Goal: Check status

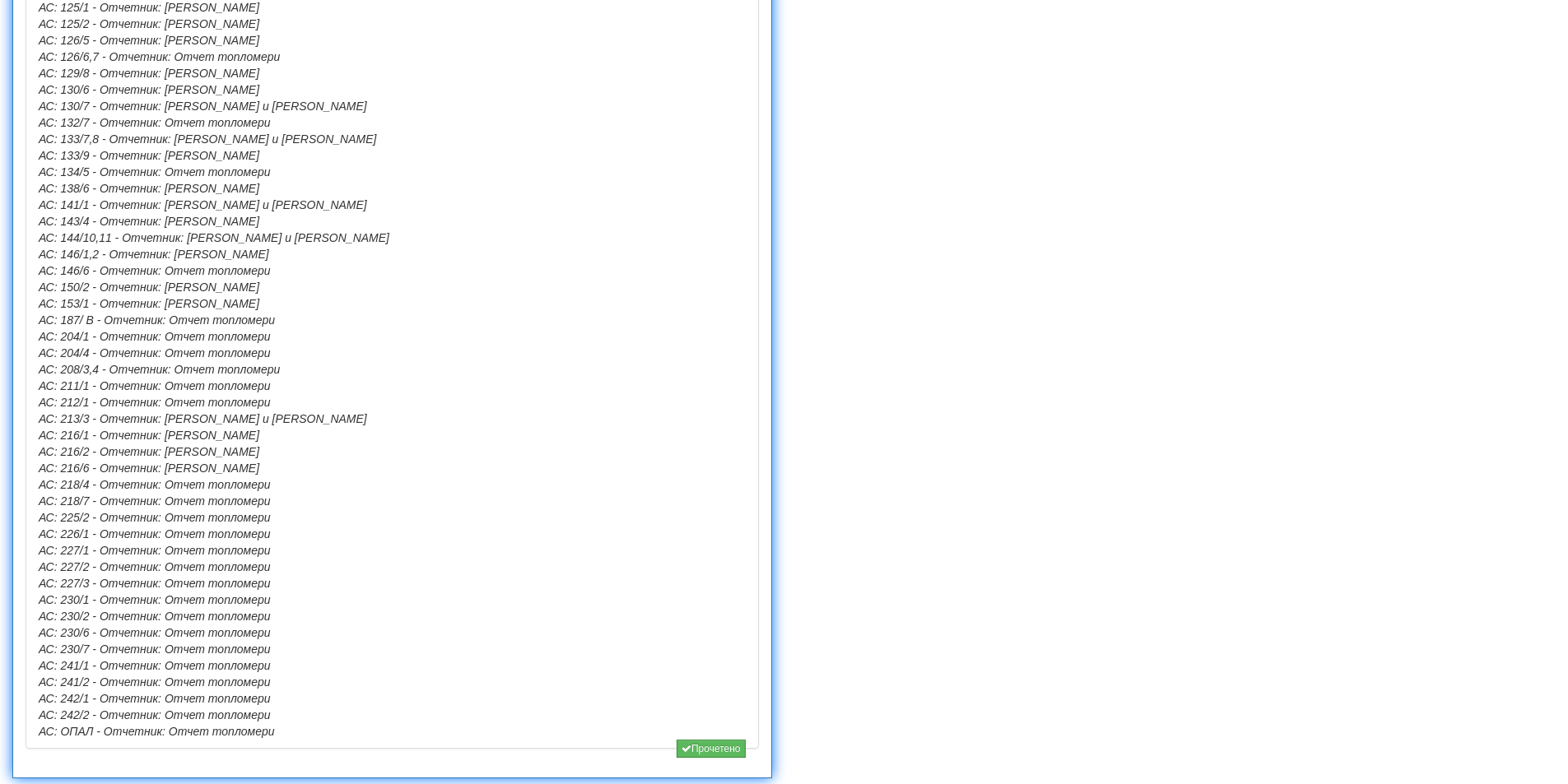
scroll to position [1313, 0]
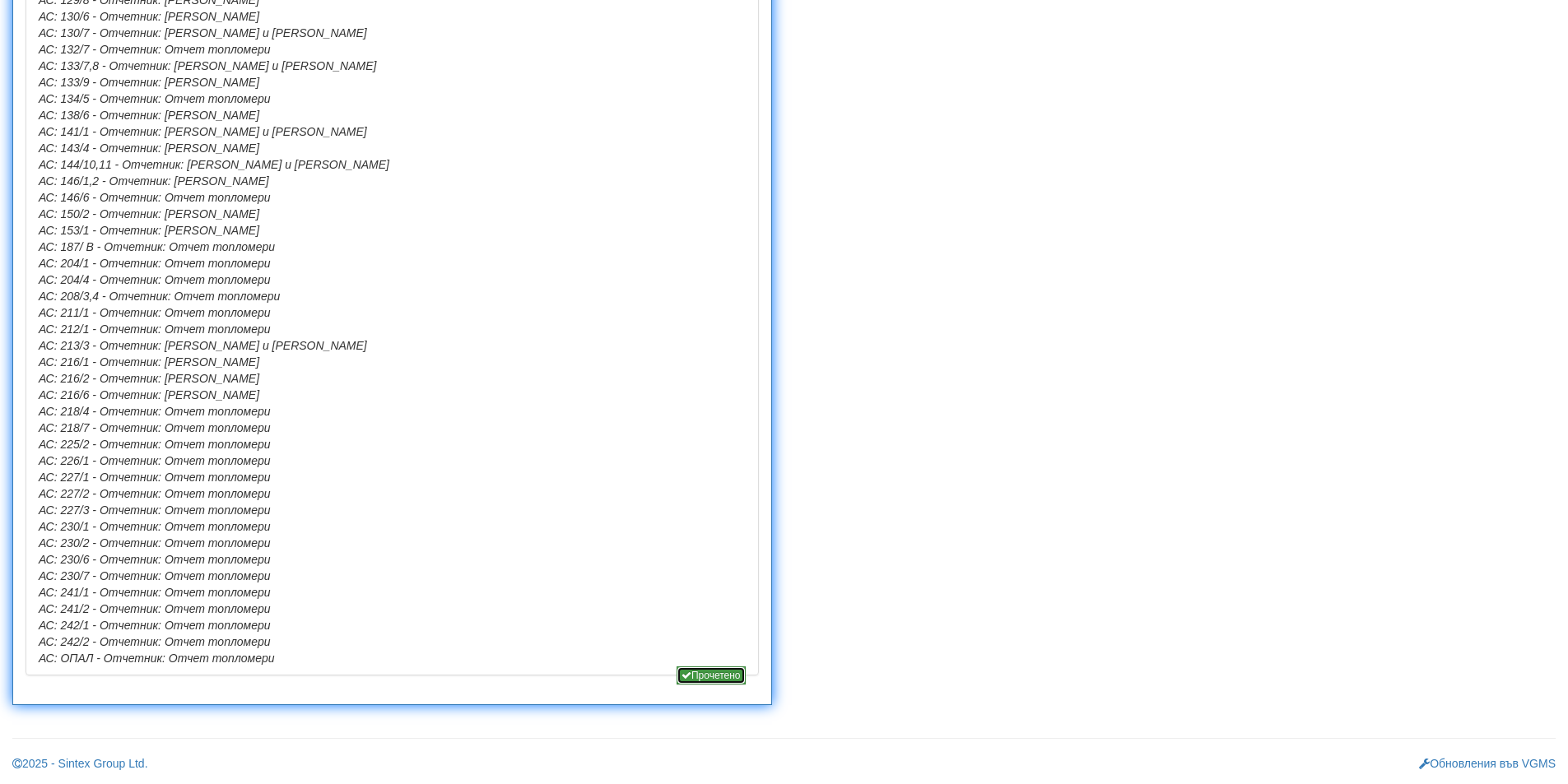
click at [715, 674] on button "Прочетено" at bounding box center [711, 675] width 69 height 18
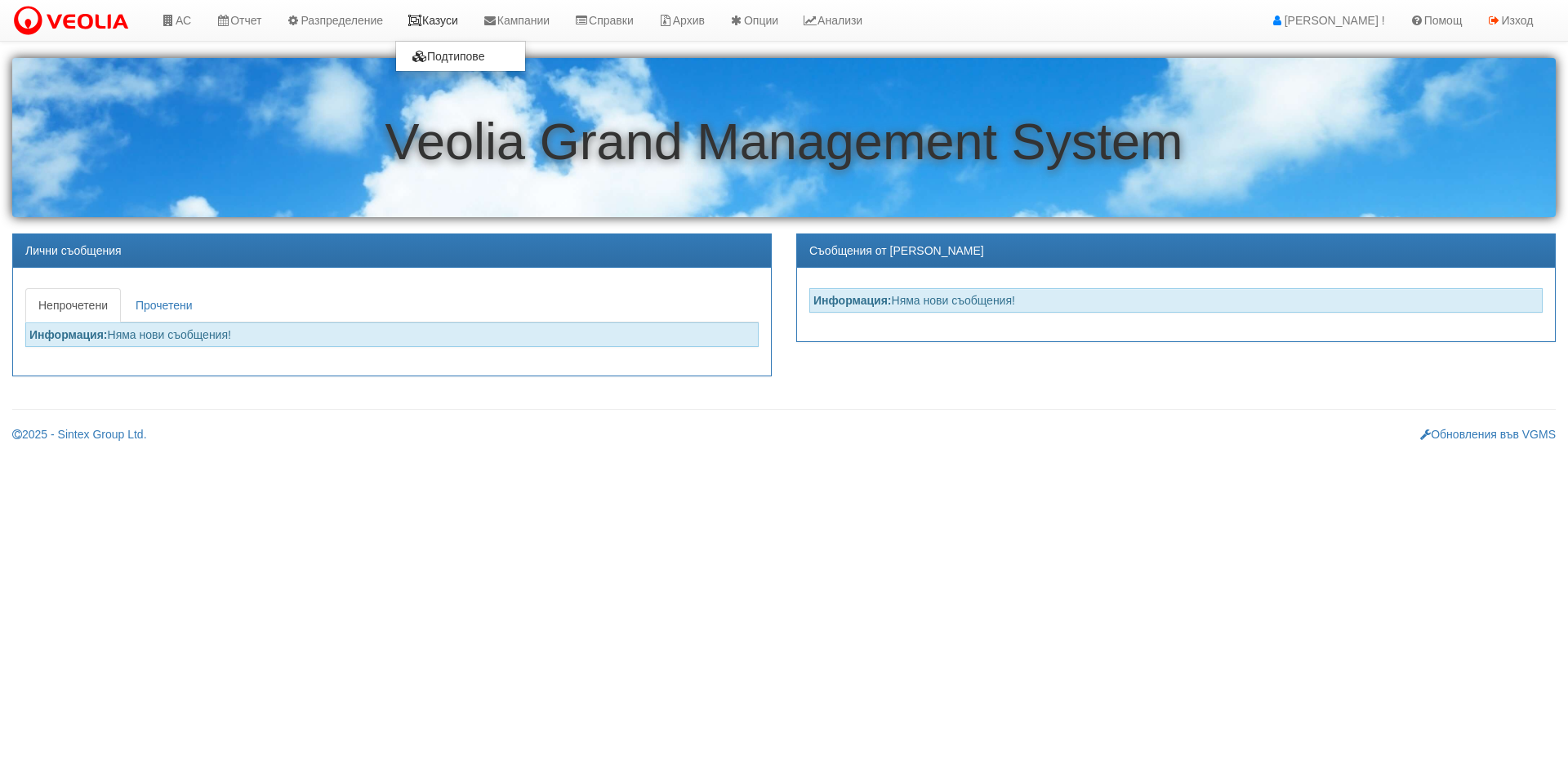
click at [440, 31] on link "Казуси" at bounding box center [432, 20] width 75 height 41
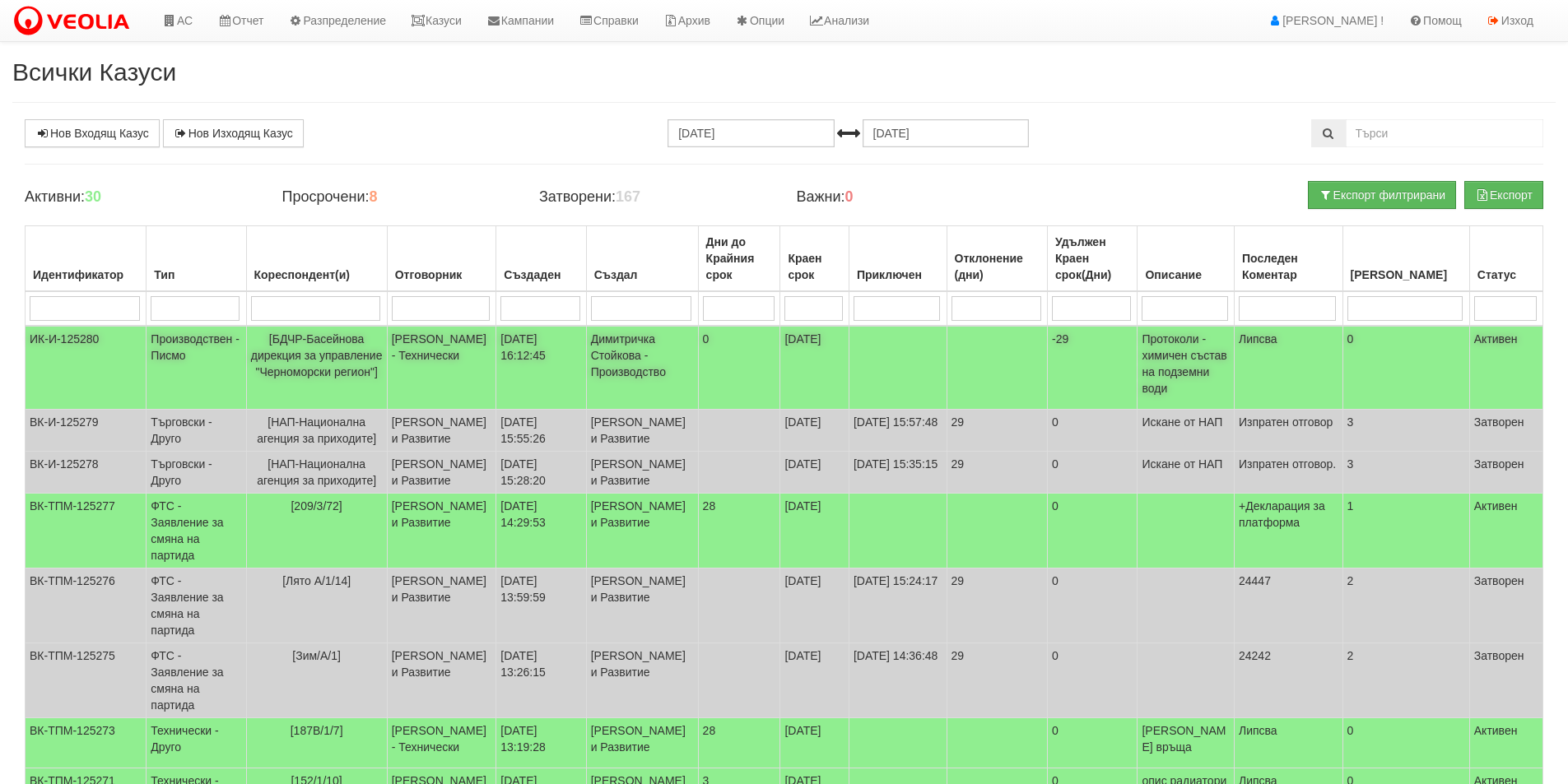
click at [586, 378] on td "27/08/2025 16:12:45" at bounding box center [540, 367] width 89 height 84
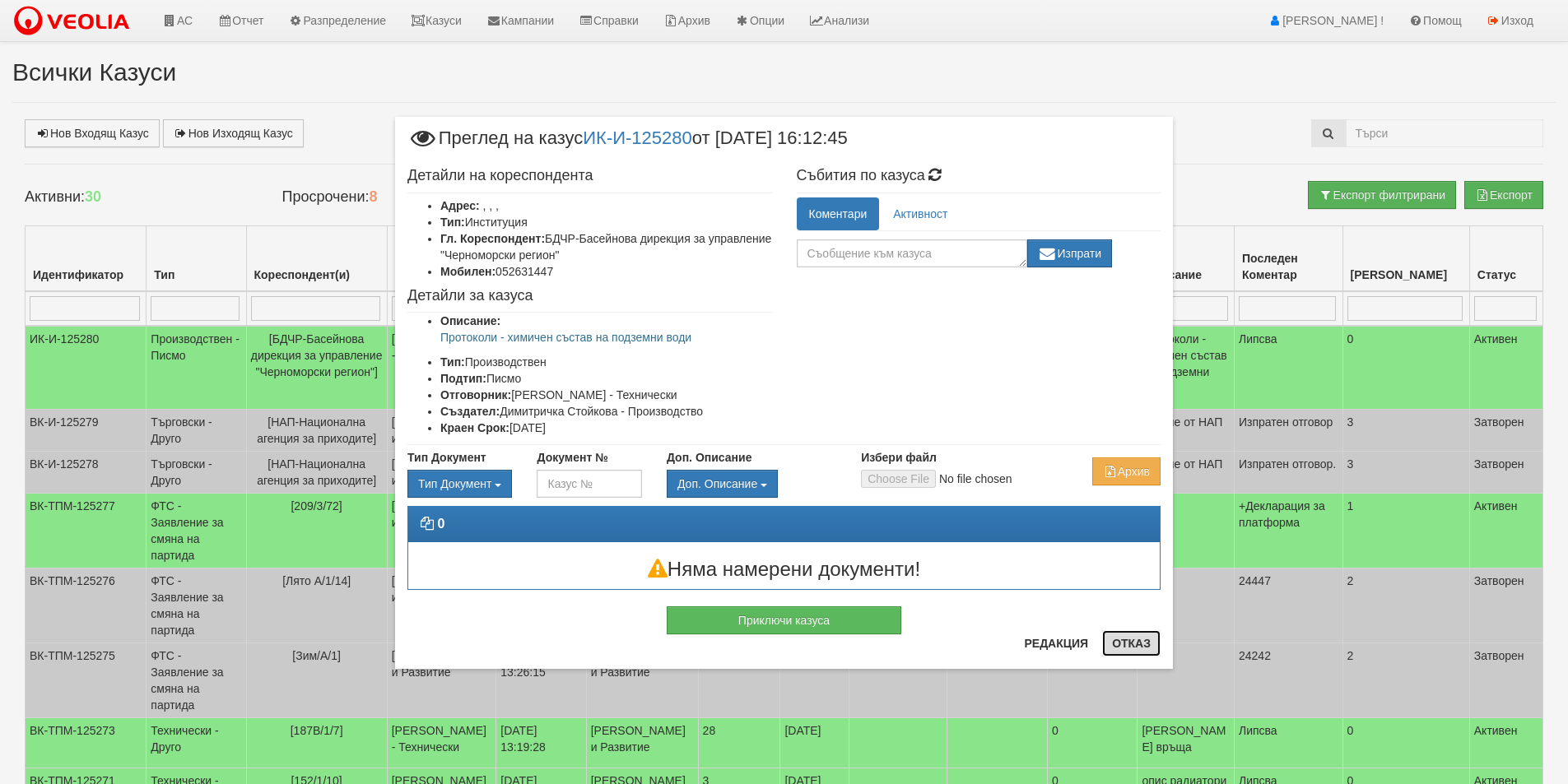
click at [1113, 640] on button "Отказ" at bounding box center [1132, 643] width 59 height 26
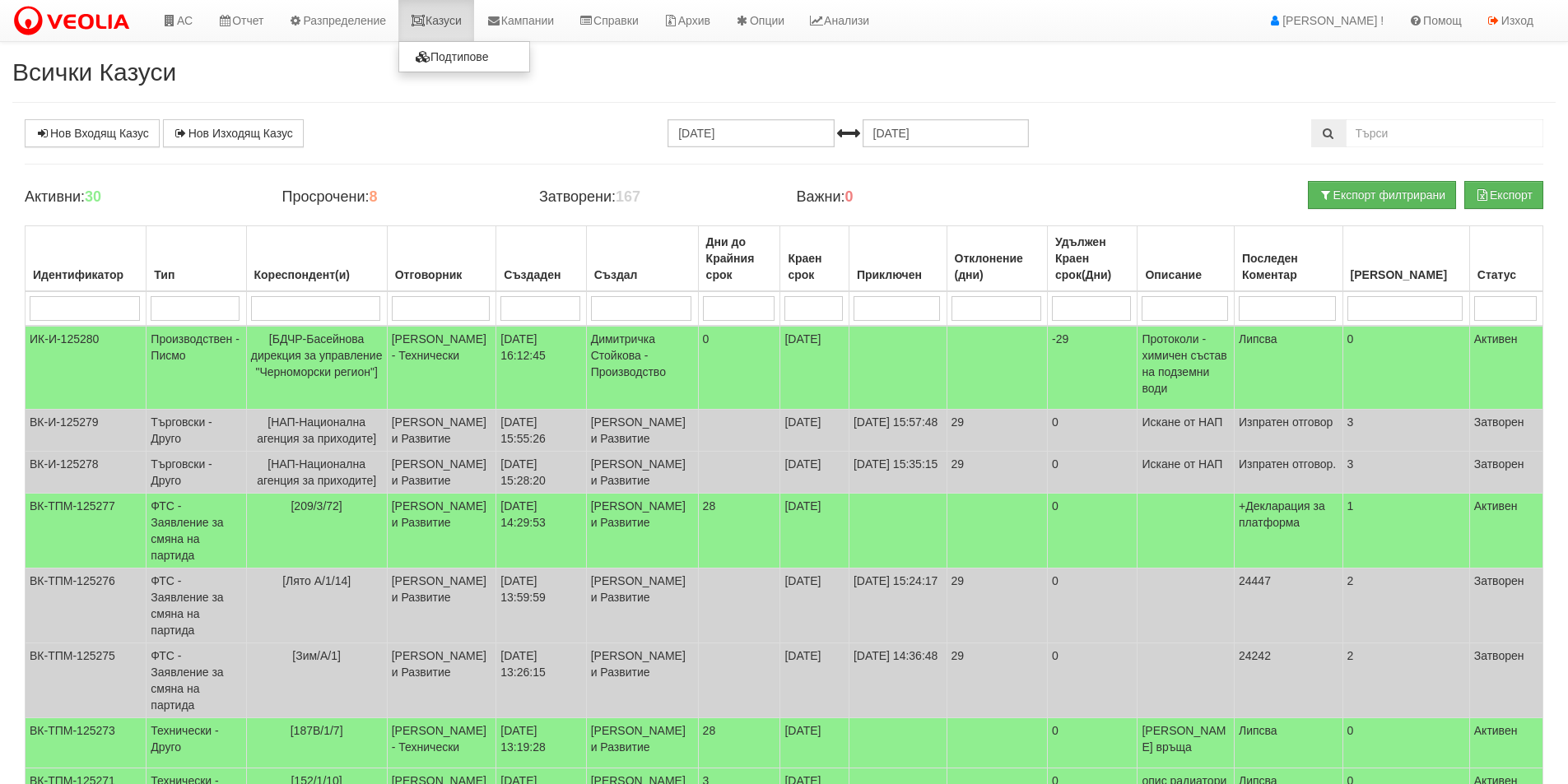
click at [465, 21] on link "Казуси" at bounding box center [436, 20] width 76 height 41
